Goal: Task Accomplishment & Management: Complete application form

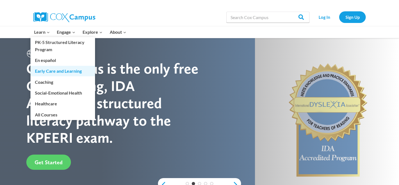
click at [44, 69] on link "Early Care and Learning" at bounding box center [62, 71] width 65 height 11
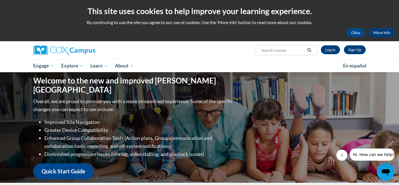
scroll to position [0, 0]
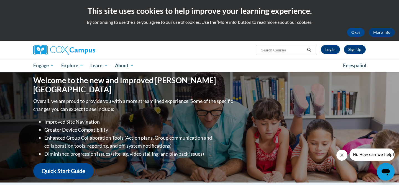
click at [277, 48] on input "Search..." at bounding box center [283, 50] width 44 height 7
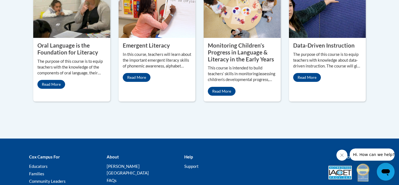
scroll to position [350, 0]
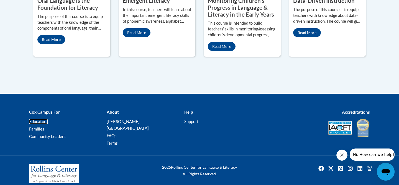
click at [45, 122] on link "Educators" at bounding box center [38, 121] width 19 height 5
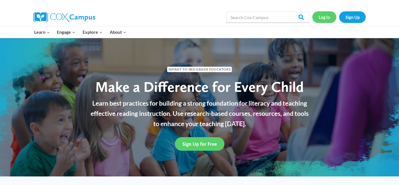
click at [327, 17] on link "Log In" at bounding box center [324, 16] width 24 height 11
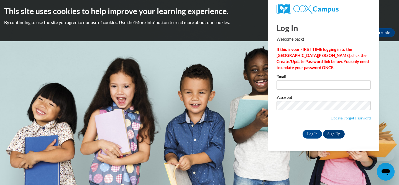
click at [294, 85] on input "Email" at bounding box center [324, 84] width 94 height 9
type input "[EMAIL_ADDRESS][DOMAIN_NAME]"
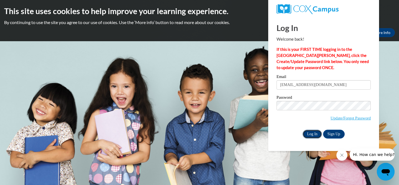
click at [317, 134] on input "Log In" at bounding box center [312, 134] width 19 height 9
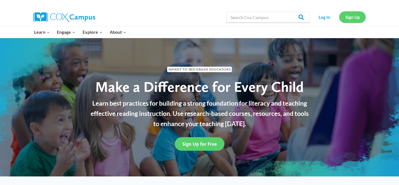
click at [348, 14] on link "Sign Up" at bounding box center [352, 16] width 27 height 11
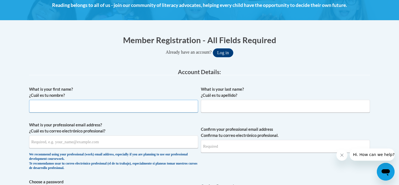
click at [175, 103] on input "What is your first name? ¿Cuál es tu nombre?" at bounding box center [113, 106] width 169 height 13
type input "Samantha"
type input "Alvarez"
type input "Samveilbride@hotmail.com"
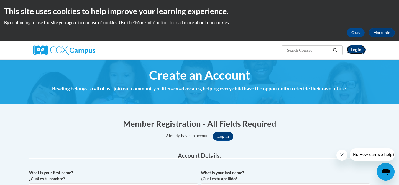
click at [358, 49] on link "Log In" at bounding box center [356, 49] width 19 height 9
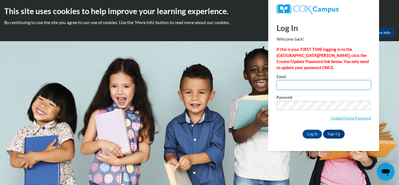
click at [309, 83] on input "Email" at bounding box center [324, 84] width 94 height 9
type input "Samveilbride@hotmail.com"
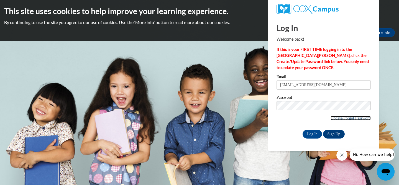
click at [335, 119] on link "Update/Forgot Password" at bounding box center [351, 118] width 40 height 4
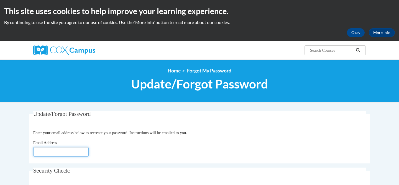
click at [64, 149] on input "Email Address" at bounding box center [60, 151] width 55 height 9
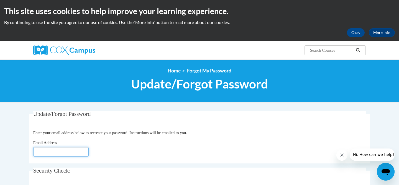
paste input "[URL][DOMAIN_NAME] [URL][DOMAIN_NAME] [URL][DOMAIN_NAME] [URL][DOMAIN_NAME]"
type input "[URL][DOMAIN_NAME] [URL][DOMAIN_NAME] [URL][DOMAIN_NAME] [URL][DOMAIN_NAME]"
click at [64, 149] on input "[URL][DOMAIN_NAME] [URL][DOMAIN_NAME] [URL][DOMAIN_NAME] [URL][DOMAIN_NAME]" at bounding box center [60, 151] width 55 height 9
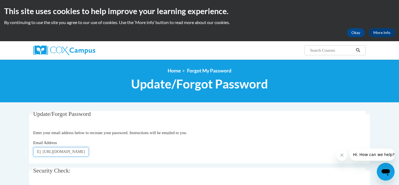
click at [64, 149] on input "[URL][DOMAIN_NAME] [URL][DOMAIN_NAME] [URL][DOMAIN_NAME] [URL][DOMAIN_NAME]" at bounding box center [60, 151] width 55 height 9
type input "[EMAIL_ADDRESS][DOMAIN_NAME]"
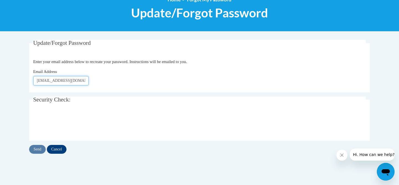
scroll to position [72, 0]
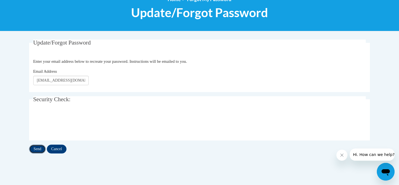
click at [37, 149] on input "Send" at bounding box center [37, 149] width 17 height 9
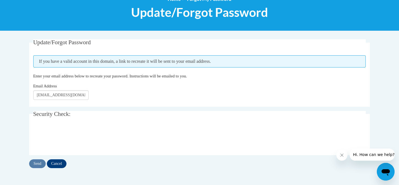
scroll to position [73, 0]
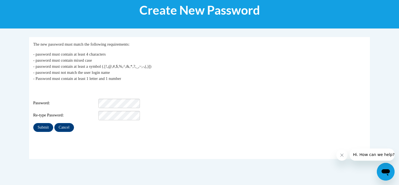
scroll to position [74, 0]
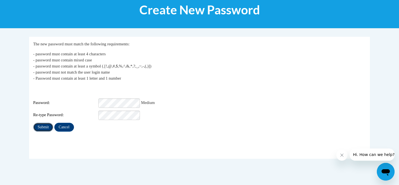
click at [43, 128] on input "Submit" at bounding box center [43, 127] width 20 height 9
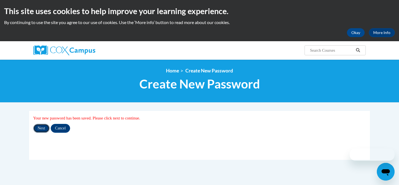
click at [41, 127] on input "Next" at bounding box center [41, 128] width 16 height 9
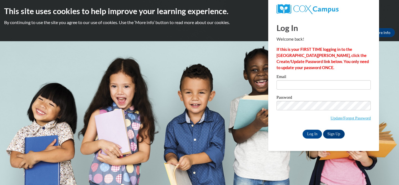
click at [249, 95] on body "This site uses cookies to help improve your learning experience. By continuing …" at bounding box center [199, 92] width 399 height 185
type input "[EMAIL_ADDRESS][DOMAIN_NAME]"
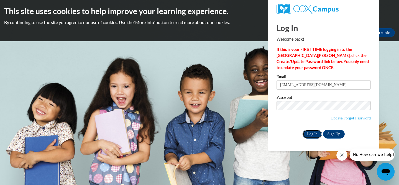
click at [316, 132] on input "Log In" at bounding box center [312, 134] width 19 height 9
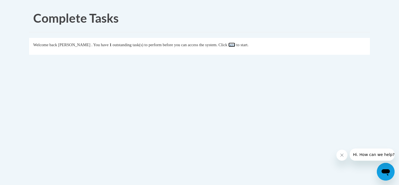
click at [235, 46] on link "here" at bounding box center [231, 45] width 7 height 4
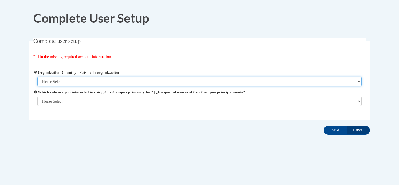
click at [118, 82] on select "Please Select [GEOGRAPHIC_DATA] | [GEOGRAPHIC_DATA] Outside of [GEOGRAPHIC_DATA…" at bounding box center [199, 81] width 325 height 9
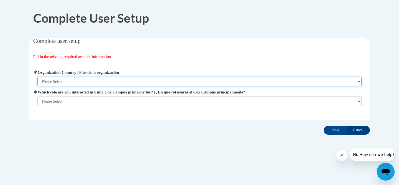
select select "ad49bcad-a171-4b2e-b99c-48b446064914"
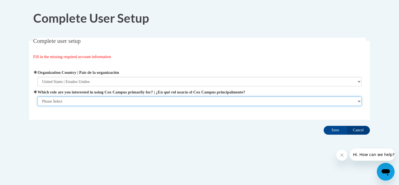
click at [121, 101] on select "Please Select College/University | Colegio/Universidad Community/Nonprofit Part…" at bounding box center [199, 101] width 325 height 9
select select "fbf2d438-af2f-41f8-98f1-81c410e29de3"
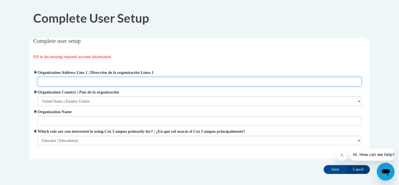
click at [131, 79] on input "Organization Address Line 1 | Dirección de la organización Línea 1" at bounding box center [199, 81] width 325 height 9
type input "[STREET_ADDRESS]"
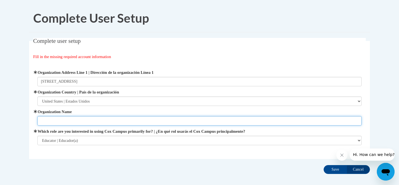
type input "Escuela Viva"
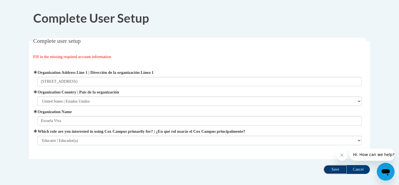
click at [332, 169] on input "Save" at bounding box center [335, 169] width 23 height 9
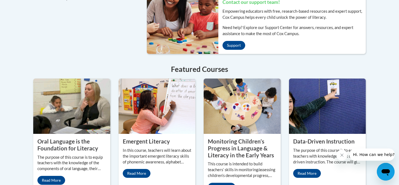
scroll to position [448, 0]
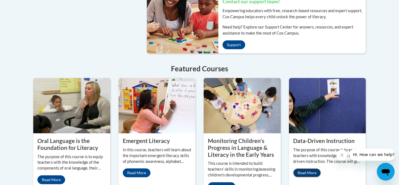
click at [303, 169] on link "Read More" at bounding box center [307, 173] width 28 height 9
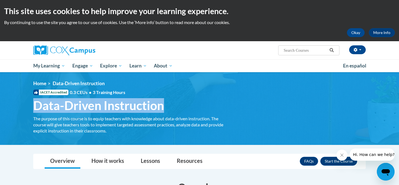
drag, startPoint x: 162, startPoint y: 104, endPoint x: 33, endPoint y: 109, distance: 128.7
click at [33, 109] on h1 "Data-Driven Instruction The purpose of this course is to equip teachers with kn…" at bounding box center [129, 105] width 200 height 15
copy span "Data-Driven Instruction"
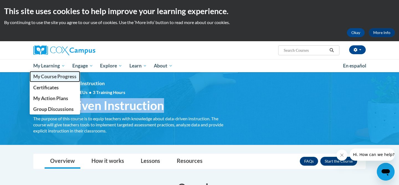
click at [61, 74] on span "My Course Progress" at bounding box center [54, 77] width 43 height 6
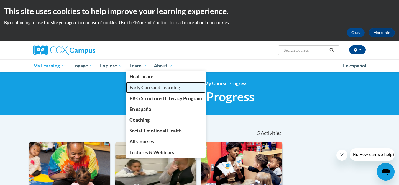
click at [147, 89] on span "Early Care and Learning" at bounding box center [154, 88] width 51 height 6
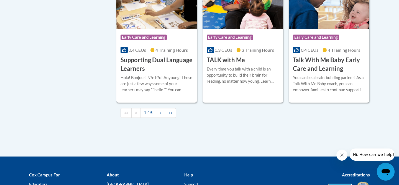
scroll to position [845, 0]
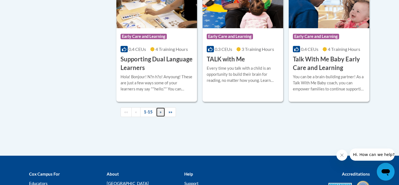
click at [160, 114] on span "»" at bounding box center [161, 112] width 2 height 5
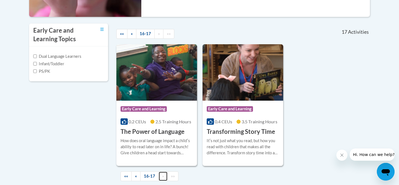
scroll to position [171, 0]
